Goal: Navigation & Orientation: Find specific page/section

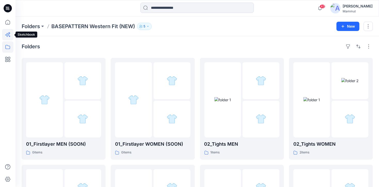
click at [7, 36] on icon at bounding box center [7, 34] width 11 height 11
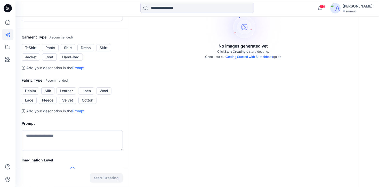
scroll to position [82, 0]
click at [32, 47] on button "T-Shirt" at bounding box center [31, 47] width 18 height 7
click at [69, 91] on button "Leather" at bounding box center [66, 90] width 20 height 7
click at [61, 132] on textarea at bounding box center [72, 140] width 101 height 21
click at [8, 59] on icon at bounding box center [7, 59] width 11 height 11
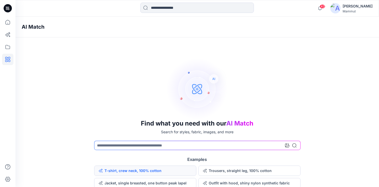
click at [117, 174] on button "T-shirt, crew neck, 100% cotton" at bounding box center [145, 170] width 102 height 10
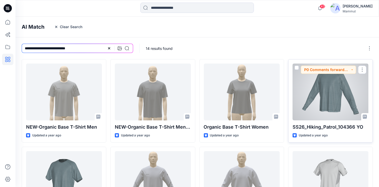
click at [331, 90] on div at bounding box center [330, 91] width 76 height 57
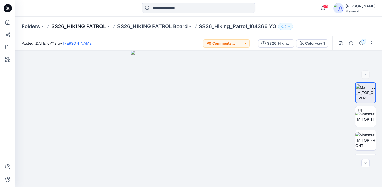
click at [90, 26] on p "SS26_HIKING PATROL" at bounding box center [78, 26] width 55 height 7
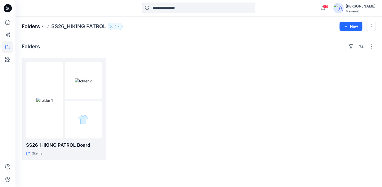
click at [39, 26] on p "Folders" at bounding box center [31, 26] width 18 height 7
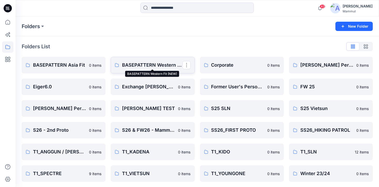
click at [140, 64] on p "BASEPATTERN Western Fit (NEW)" at bounding box center [152, 64] width 60 height 7
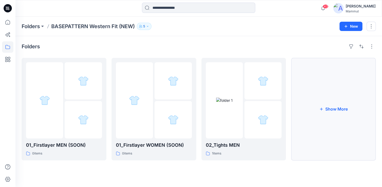
click at [318, 120] on button "Show More" at bounding box center [333, 109] width 85 height 102
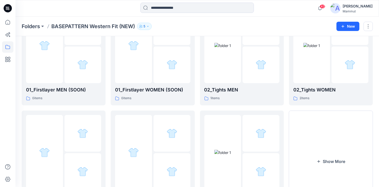
scroll to position [94, 0]
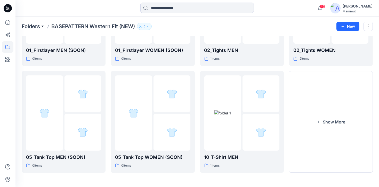
drag, startPoint x: 318, startPoint y: 120, endPoint x: 40, endPoint y: 25, distance: 293.6
click at [40, 25] on button at bounding box center [42, 26] width 5 height 7
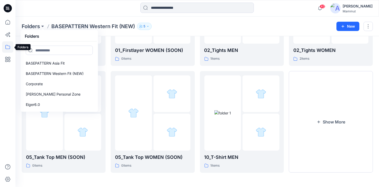
click at [8, 46] on icon at bounding box center [7, 46] width 11 height 11
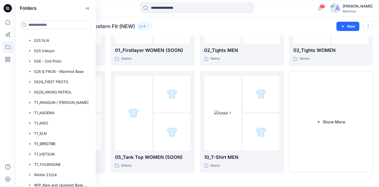
scroll to position [137, 0]
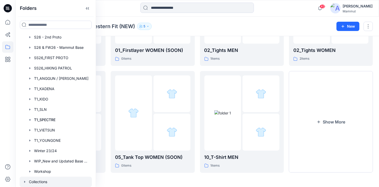
click at [43, 178] on div at bounding box center [56, 181] width 72 height 10
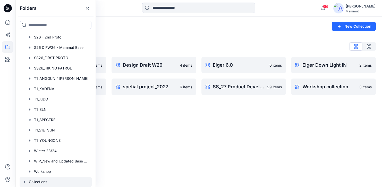
click at [229, 146] on div "Collections New Collection Collections List Basepattern 101 items FW_2627 Produ…" at bounding box center [198, 102] width 367 height 170
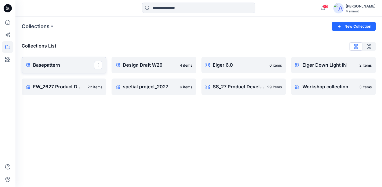
click at [71, 64] on p "Basepattern" at bounding box center [63, 64] width 61 height 7
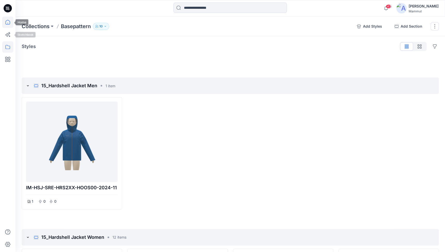
click at [7, 23] on icon at bounding box center [7, 22] width 11 height 11
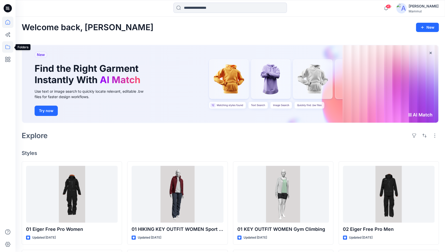
click at [4, 47] on icon at bounding box center [7, 46] width 11 height 11
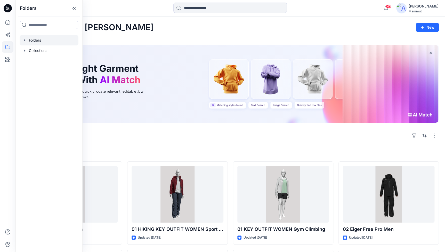
click at [34, 40] on div at bounding box center [49, 40] width 59 height 10
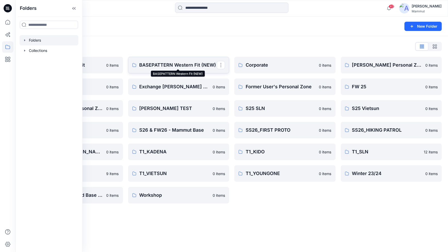
click at [172, 64] on p "BASEPATTERN Western Fit (NEW)" at bounding box center [179, 64] width 78 height 7
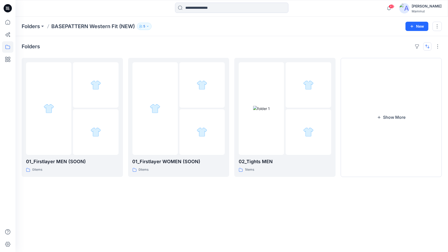
click at [354, 46] on button "button" at bounding box center [427, 46] width 8 height 8
click at [354, 68] on p "A to Z" at bounding box center [410, 70] width 32 height 5
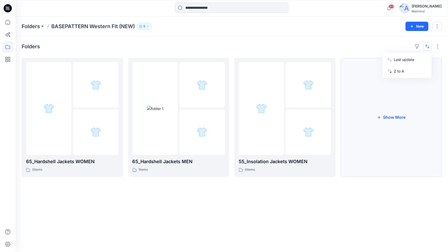
click at [354, 103] on button "Show More" at bounding box center [391, 117] width 101 height 119
